Goal: Information Seeking & Learning: Learn about a topic

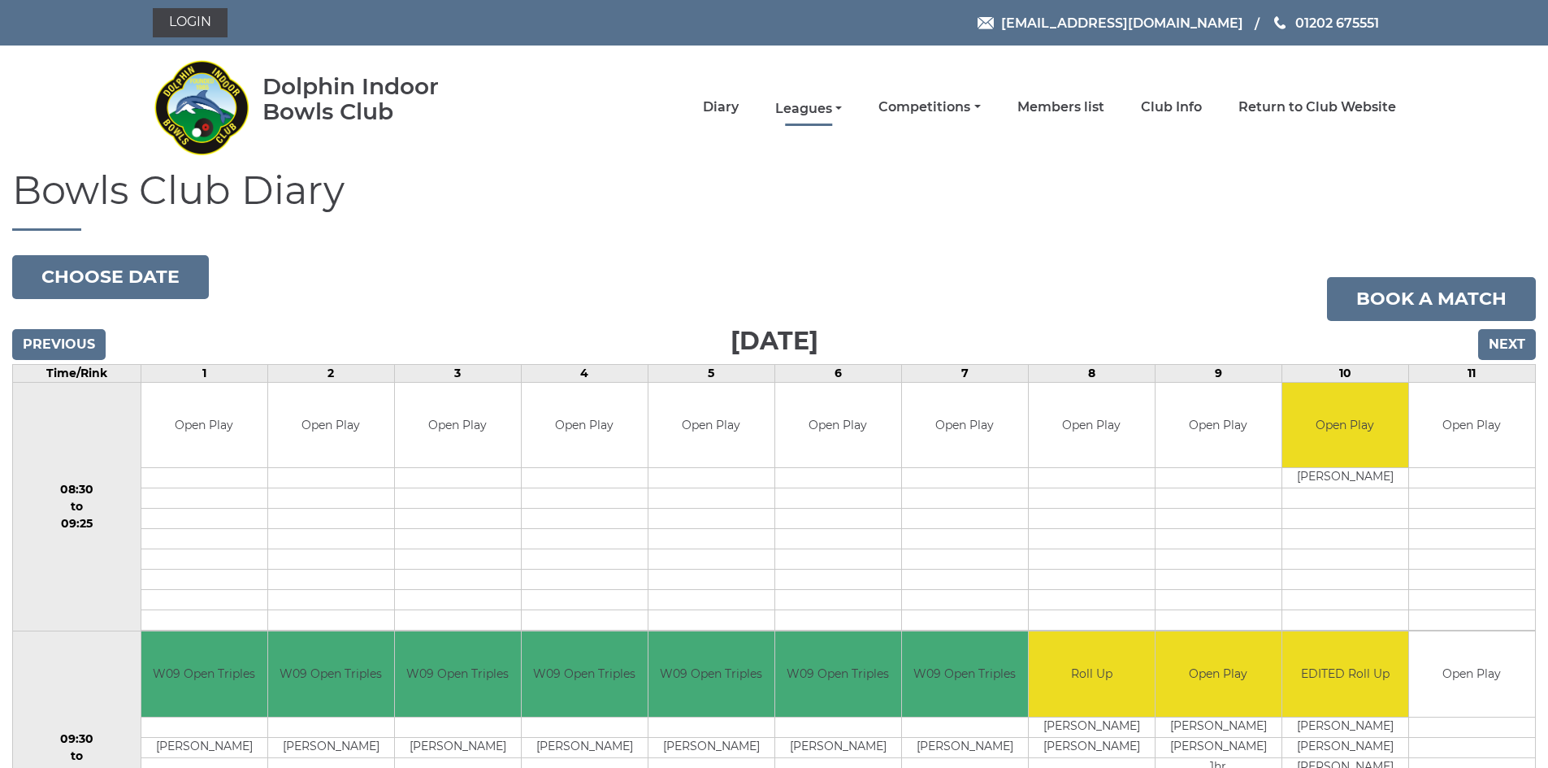
click at [799, 107] on link "Leagues" at bounding box center [808, 109] width 67 height 18
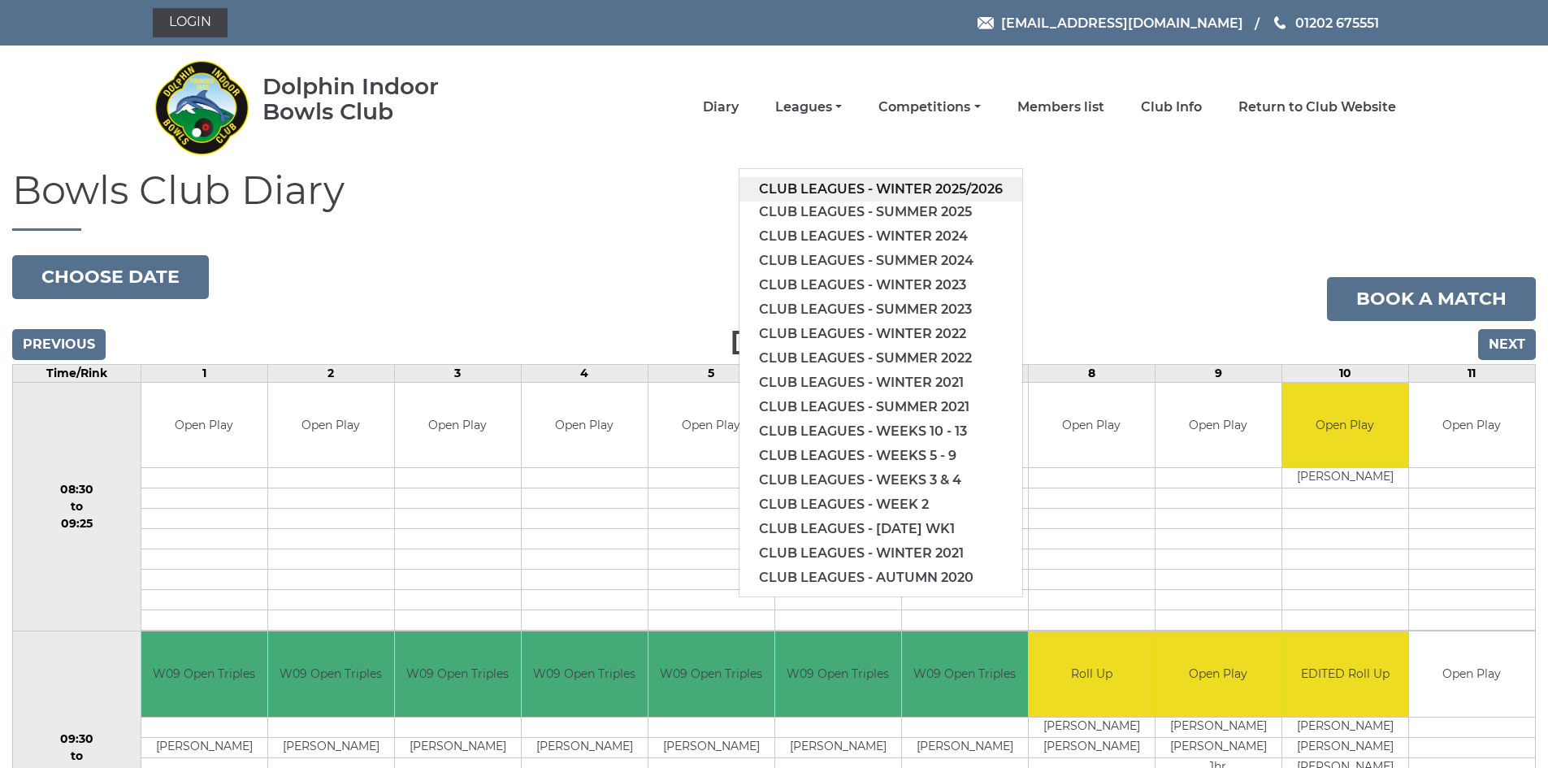
click at [903, 189] on link "Club leagues - Winter 2025/2026" at bounding box center [880, 189] width 283 height 24
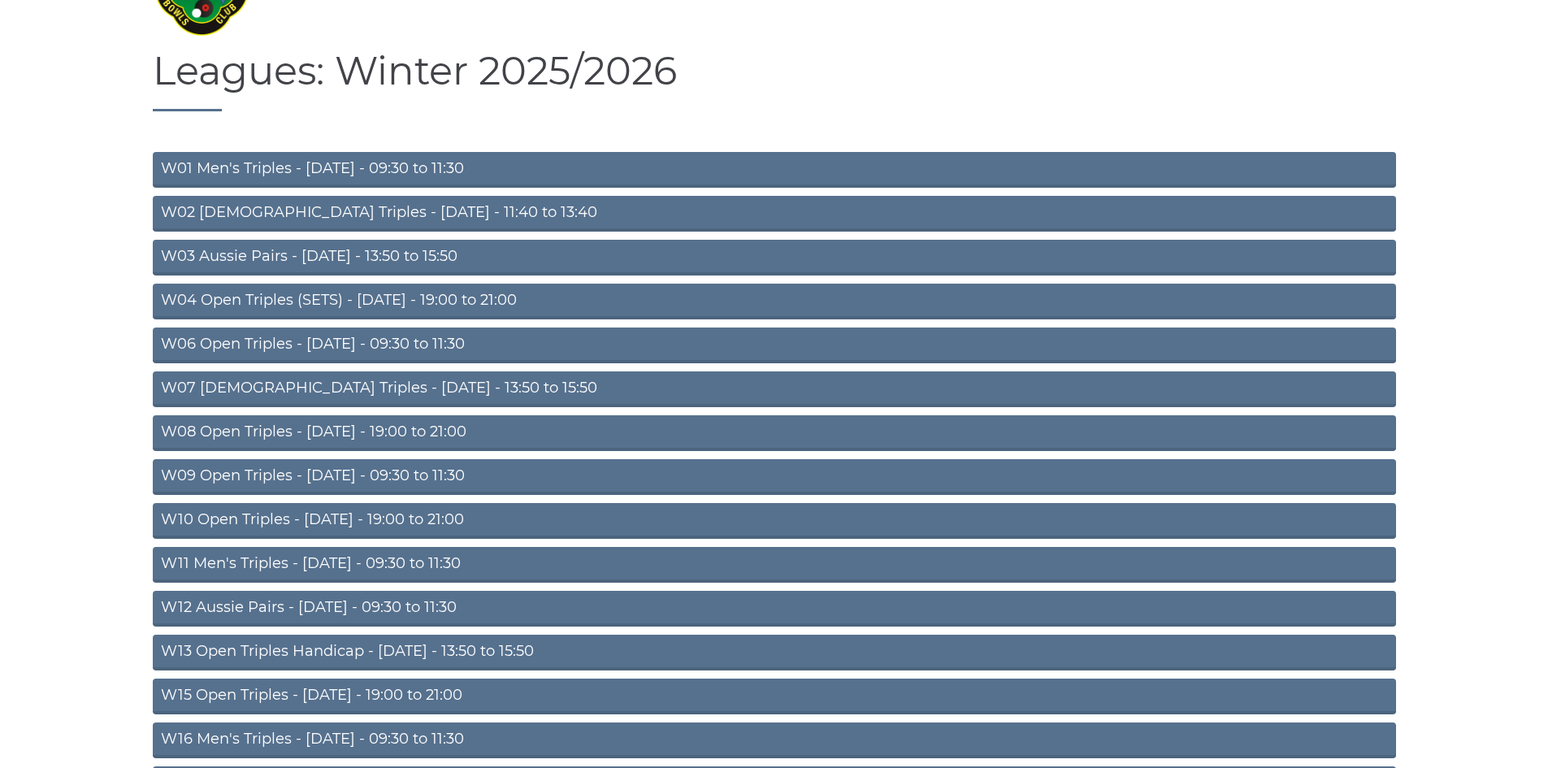
scroll to position [130, 0]
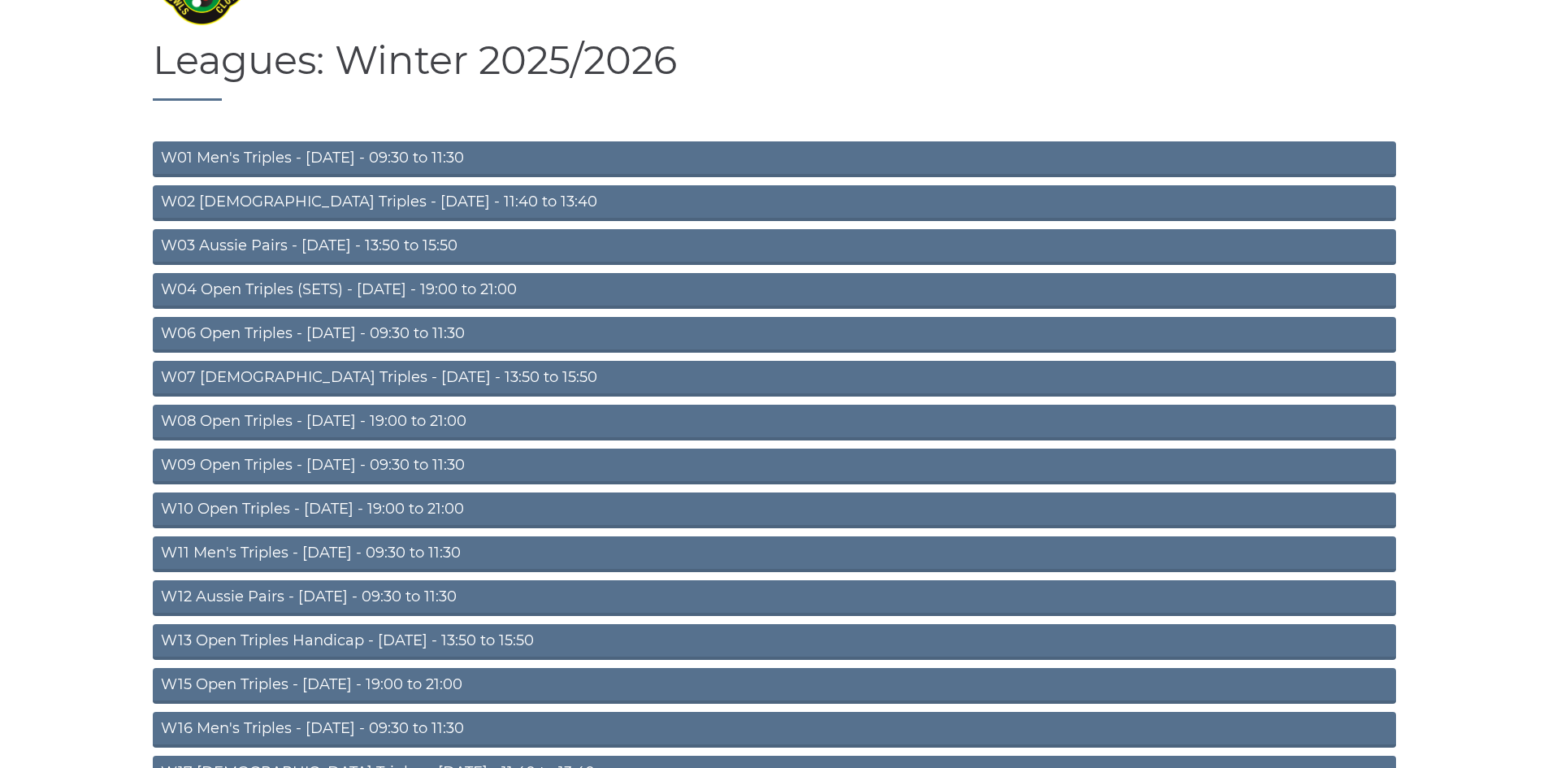
click at [457, 686] on link "W15 Open Triples - [DATE] - 19:00 to 21:00" at bounding box center [774, 686] width 1243 height 36
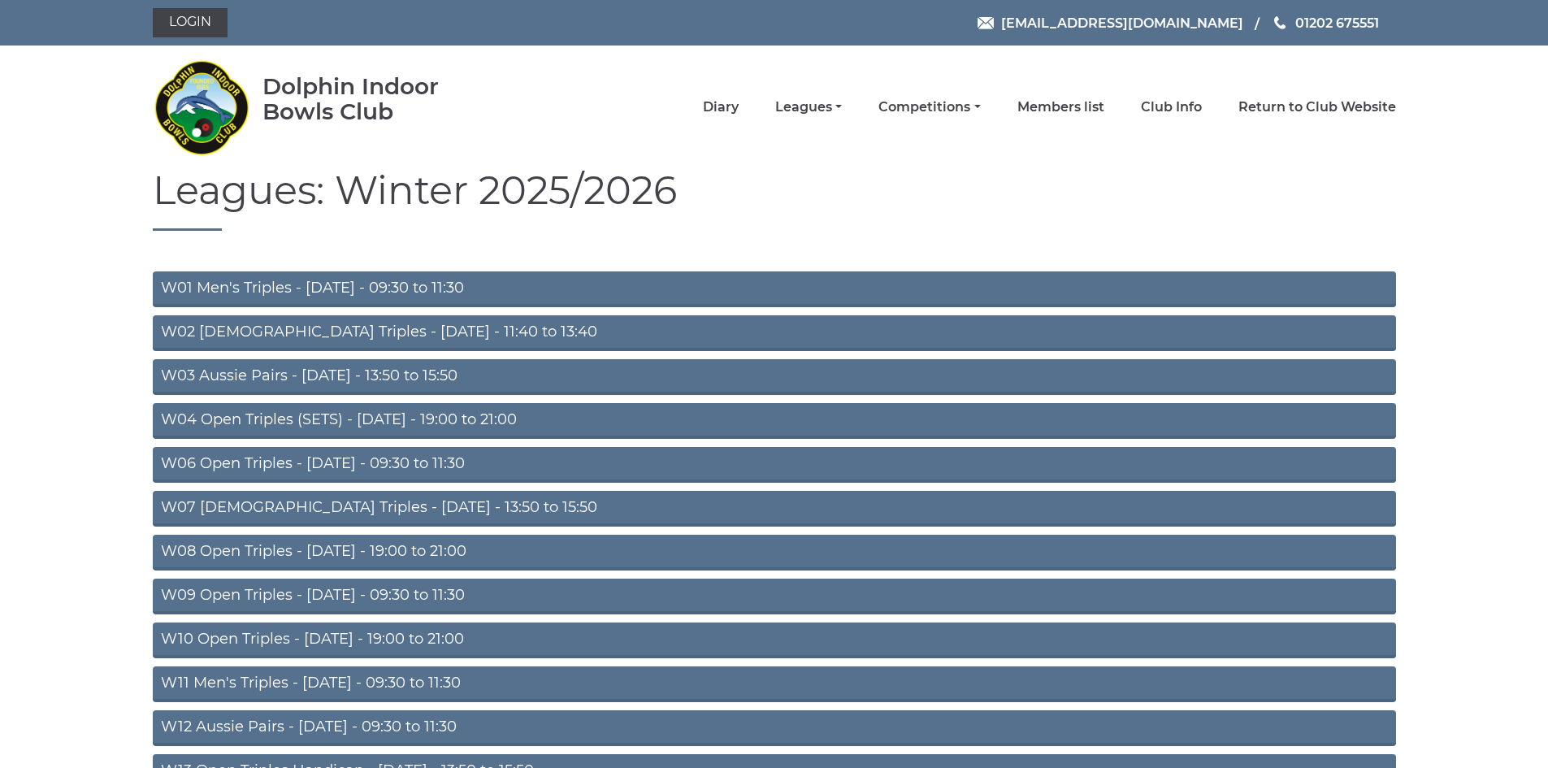
scroll to position [130, 0]
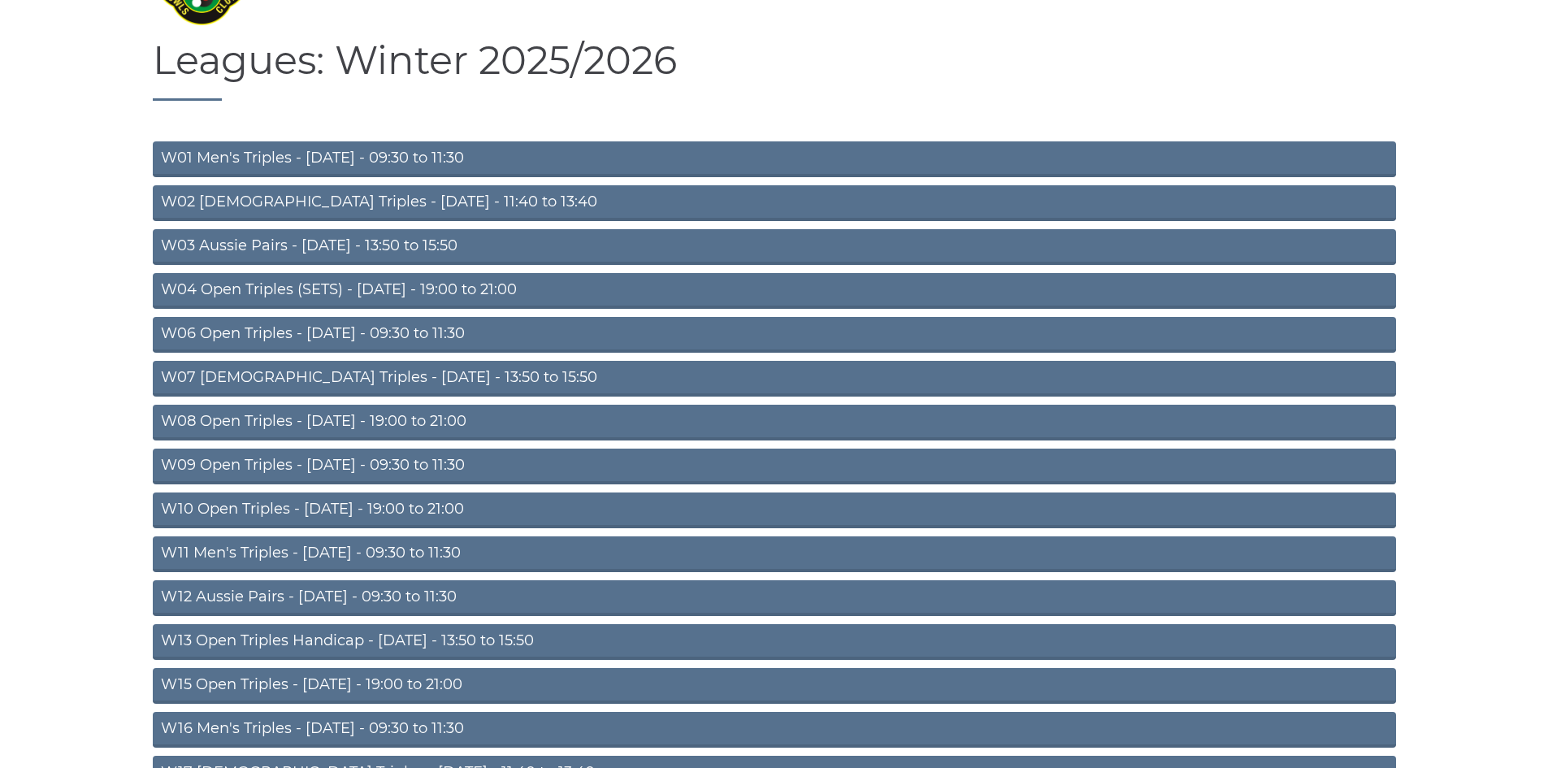
click at [442, 727] on link "W16 Men's Triples - [DATE] - 09:30 to 11:30" at bounding box center [774, 730] width 1243 height 36
